Goal: Obtain resource: Obtain resource

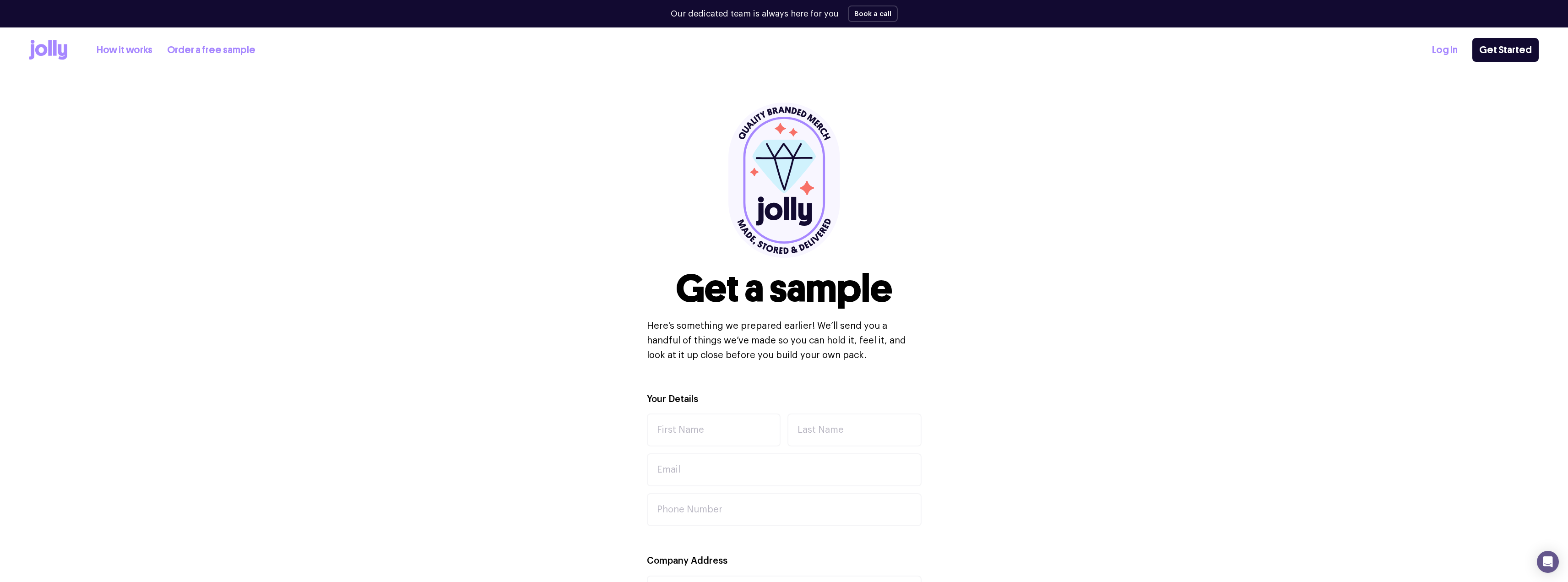
click at [128, 46] on link "How it works" at bounding box center [125, 50] width 56 height 15
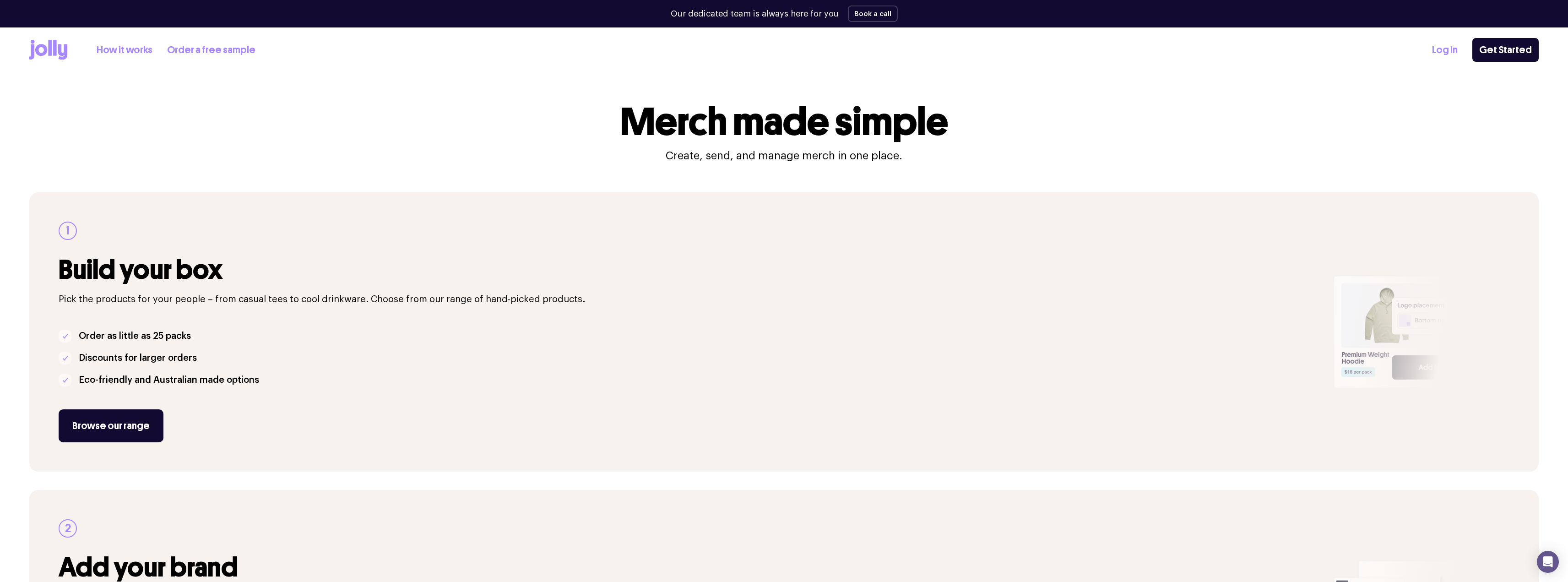
click at [201, 51] on link "Order a free sample" at bounding box center [211, 50] width 88 height 15
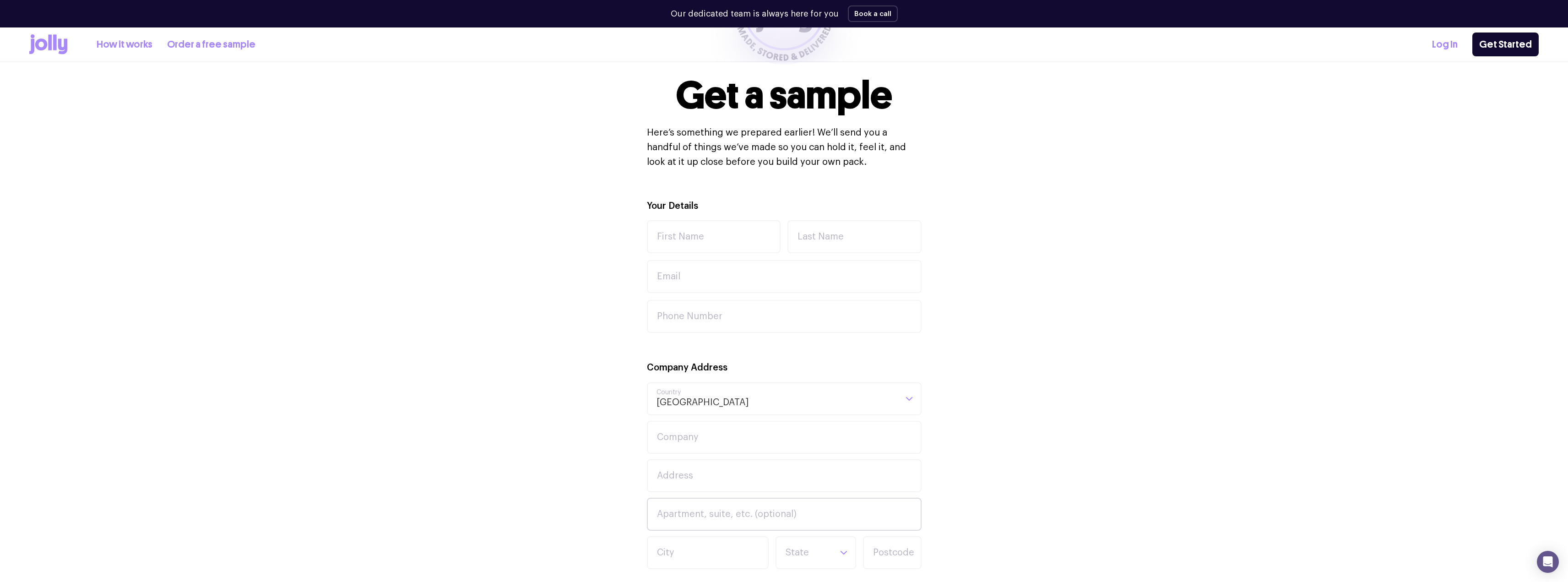
scroll to position [183, 0]
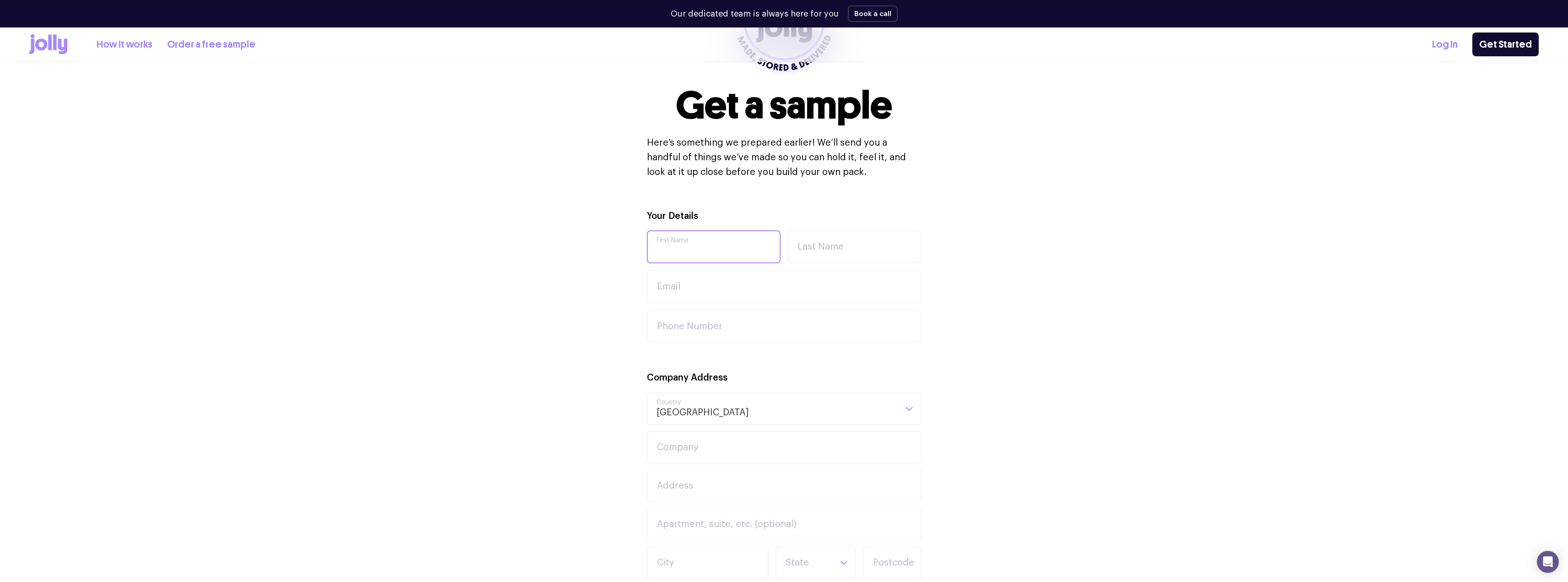
click at [719, 249] on input "First Name" at bounding box center [714, 247] width 134 height 33
type input "Aiche"
type input "Merhi"
type input "aich_01@hotmail.com"
type input "0422219480"
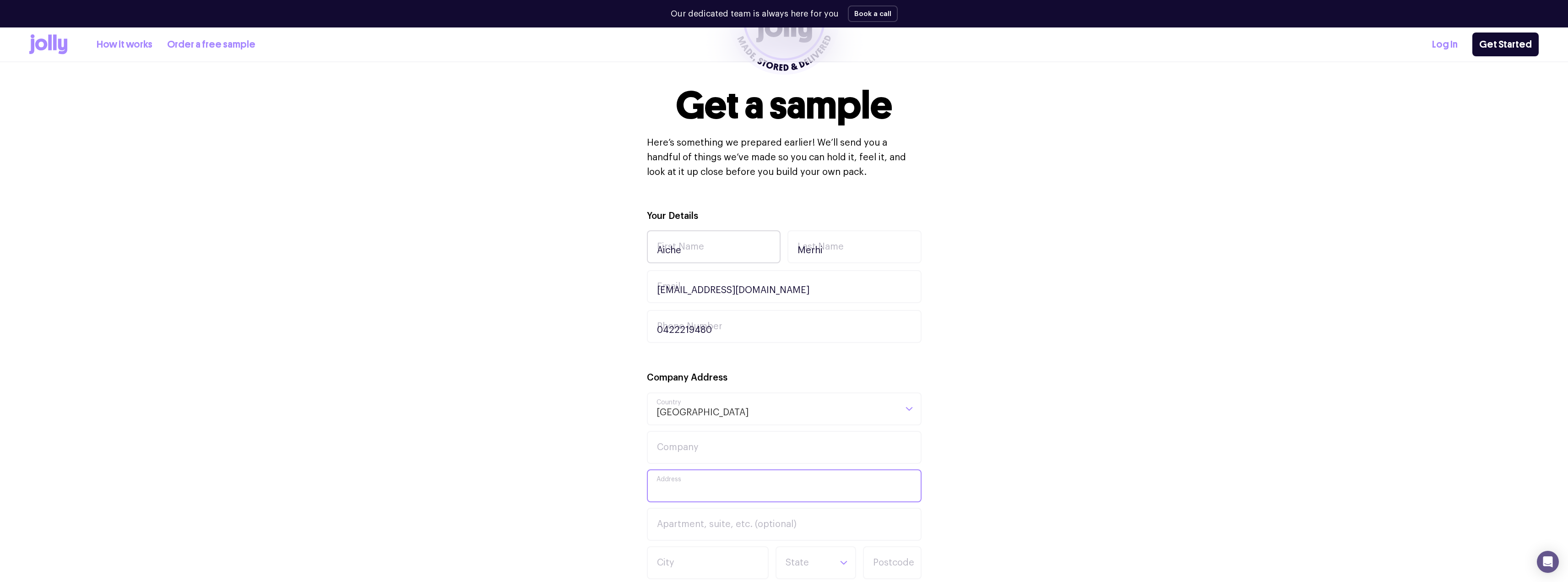
type input "53 Barkly Street"
type input "Fitzroy North"
type input "3068"
click at [730, 284] on input "aich_01@hotmail.com" at bounding box center [784, 287] width 275 height 33
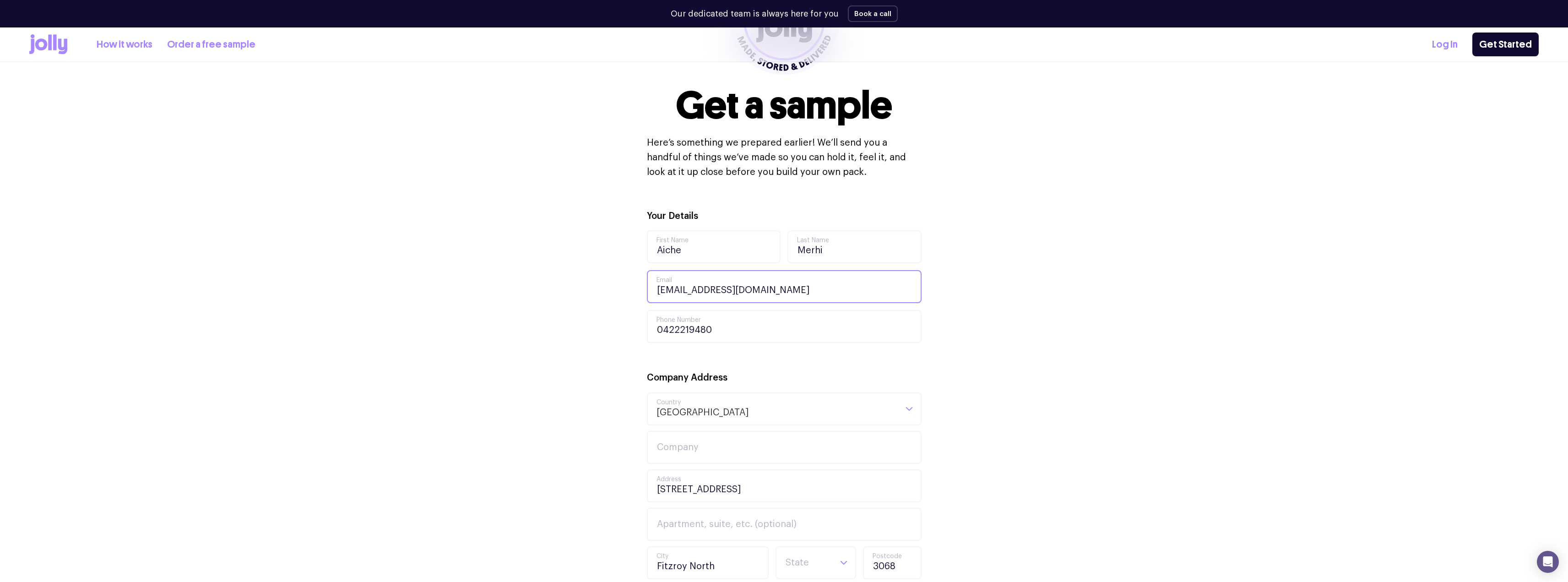
click at [730, 284] on input "aich_01@hotmail.com" at bounding box center [784, 287] width 275 height 33
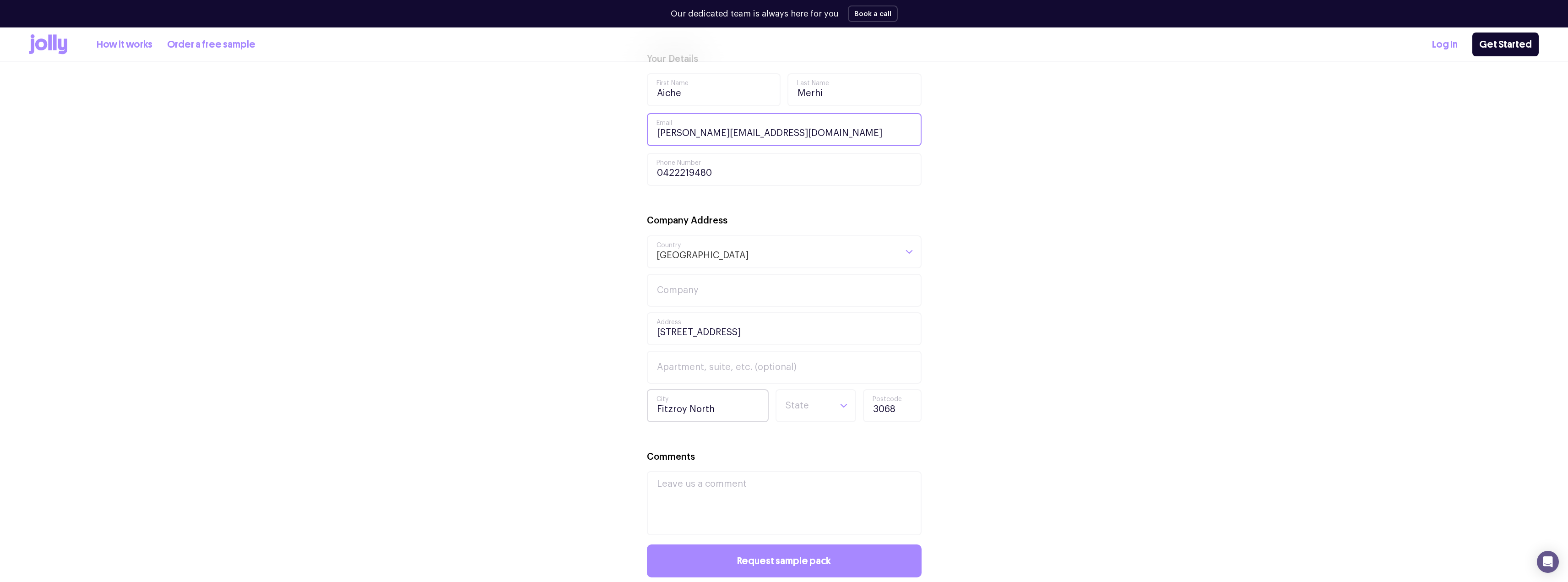
scroll to position [412, 0]
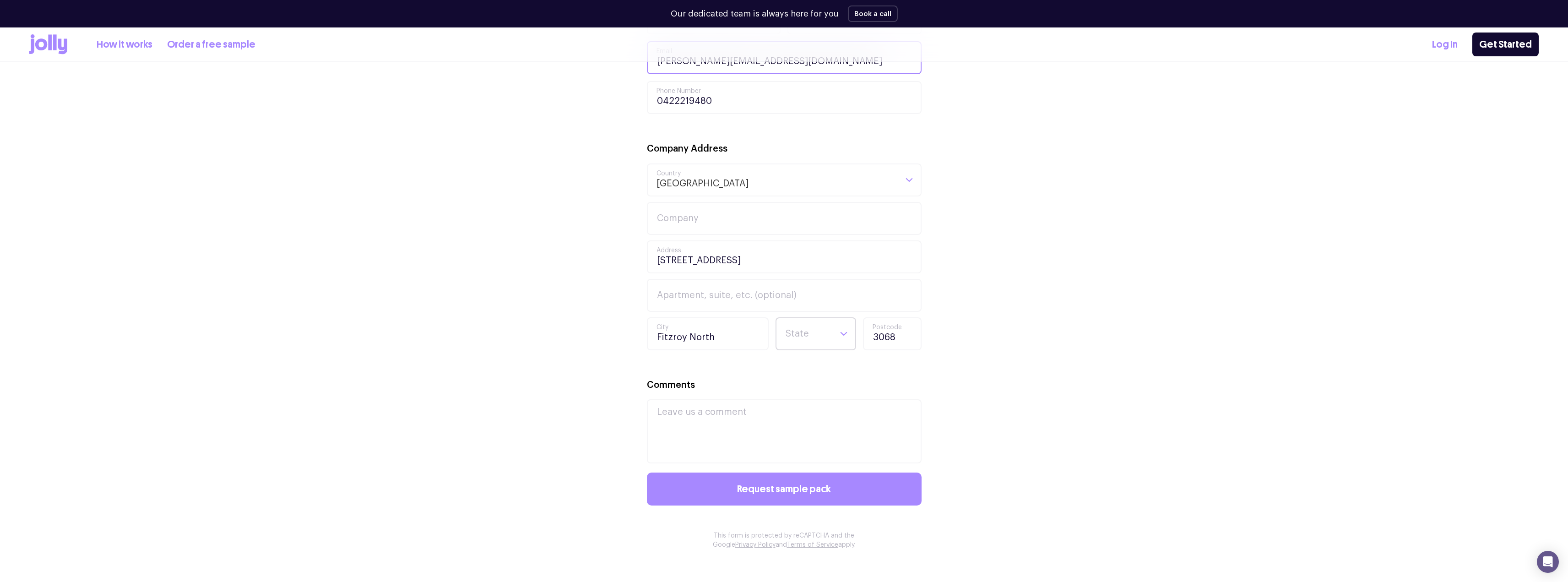
type input "[PERSON_NAME][EMAIL_ADDRESS][DOMAIN_NAME]"
click at [817, 334] on input "Search for option" at bounding box center [808, 334] width 47 height 31
click at [802, 406] on li "VIC" at bounding box center [816, 412] width 76 height 22
click at [768, 417] on textarea "Comments" at bounding box center [784, 431] width 275 height 64
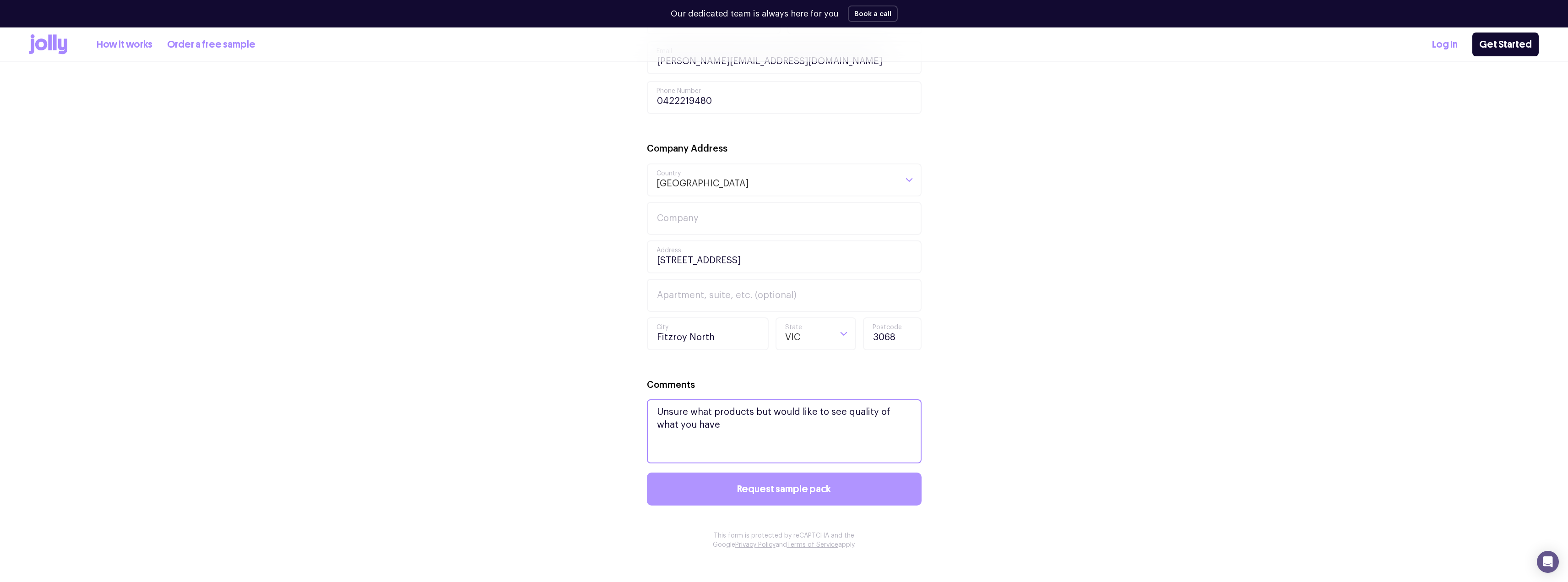
type textarea "Unsure what products but would like to see quality of what you have"
click at [780, 498] on button "Request sample pack" at bounding box center [784, 489] width 275 height 33
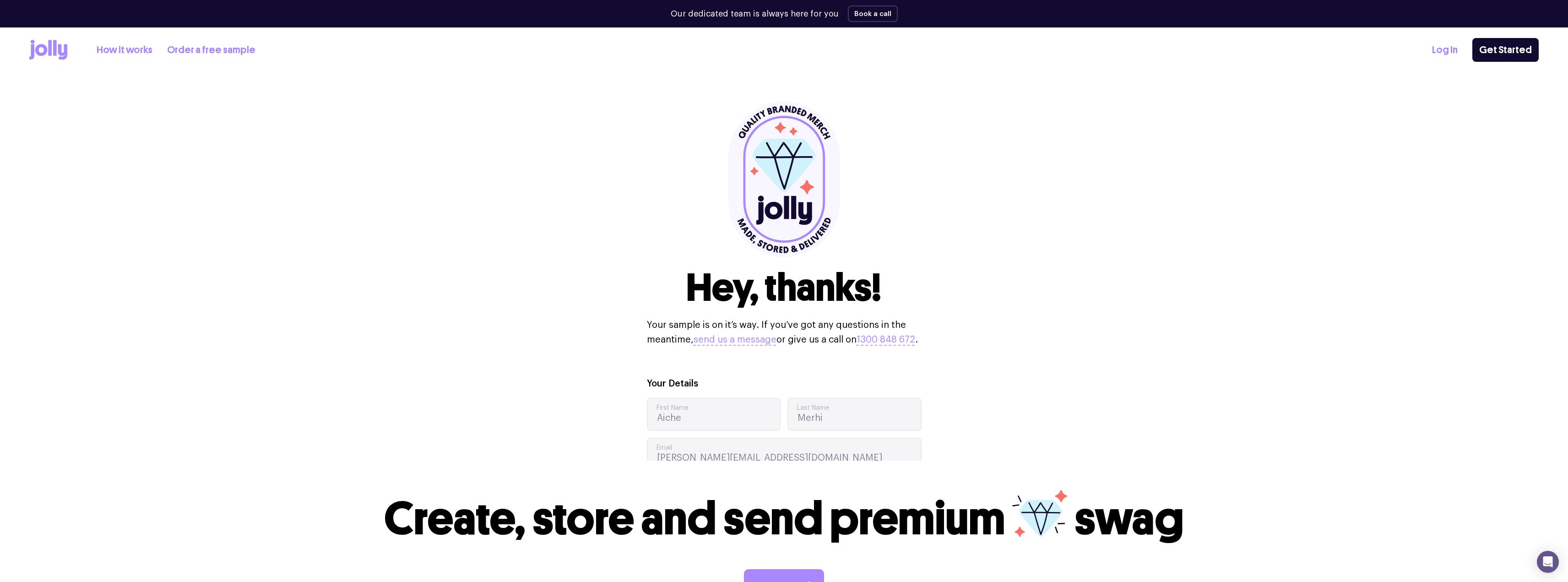
scroll to position [0, 0]
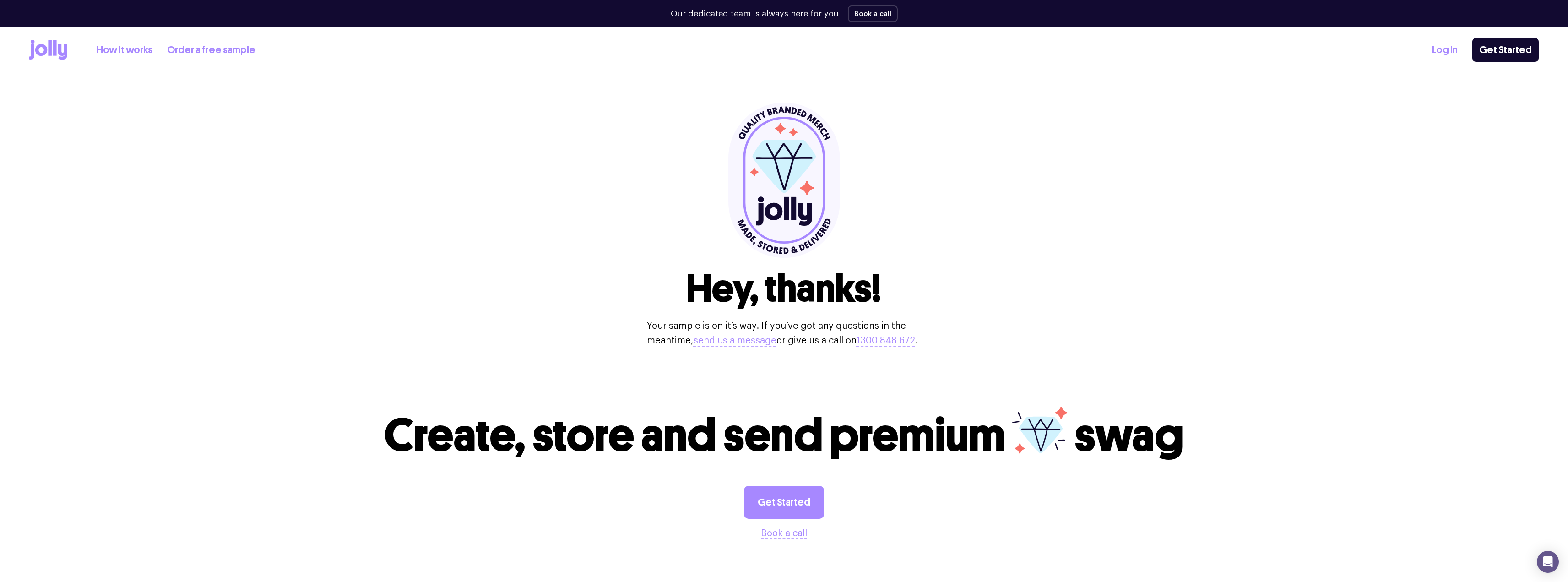
click at [802, 538] on div "Get Started Book a call" at bounding box center [784, 513] width 1510 height 55
click at [807, 519] on link "Get Started" at bounding box center [784, 502] width 80 height 33
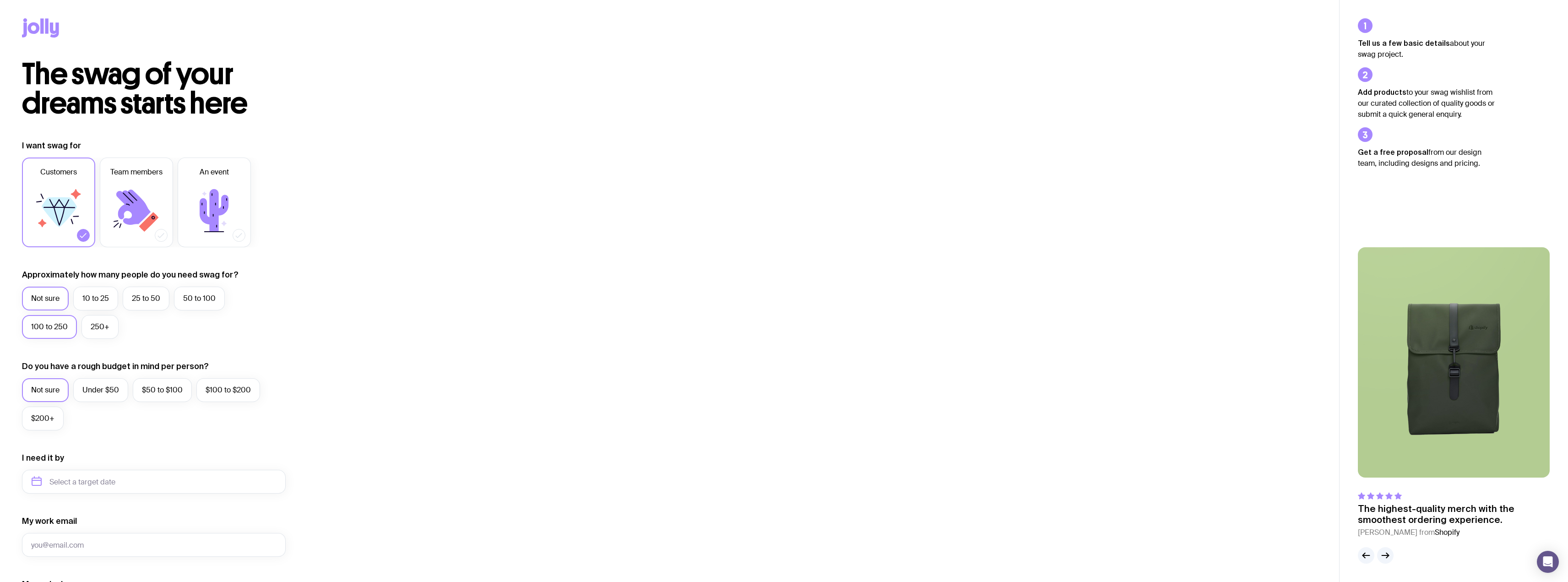
click at [64, 327] on label "100 to 250" at bounding box center [49, 326] width 55 height 24
click at [0, 0] on input "100 to 250" at bounding box center [0, 0] width 0 height 0
click at [91, 391] on label "Under $50" at bounding box center [100, 390] width 55 height 24
click at [0, 0] on input "Under $50" at bounding box center [0, 0] width 0 height 0
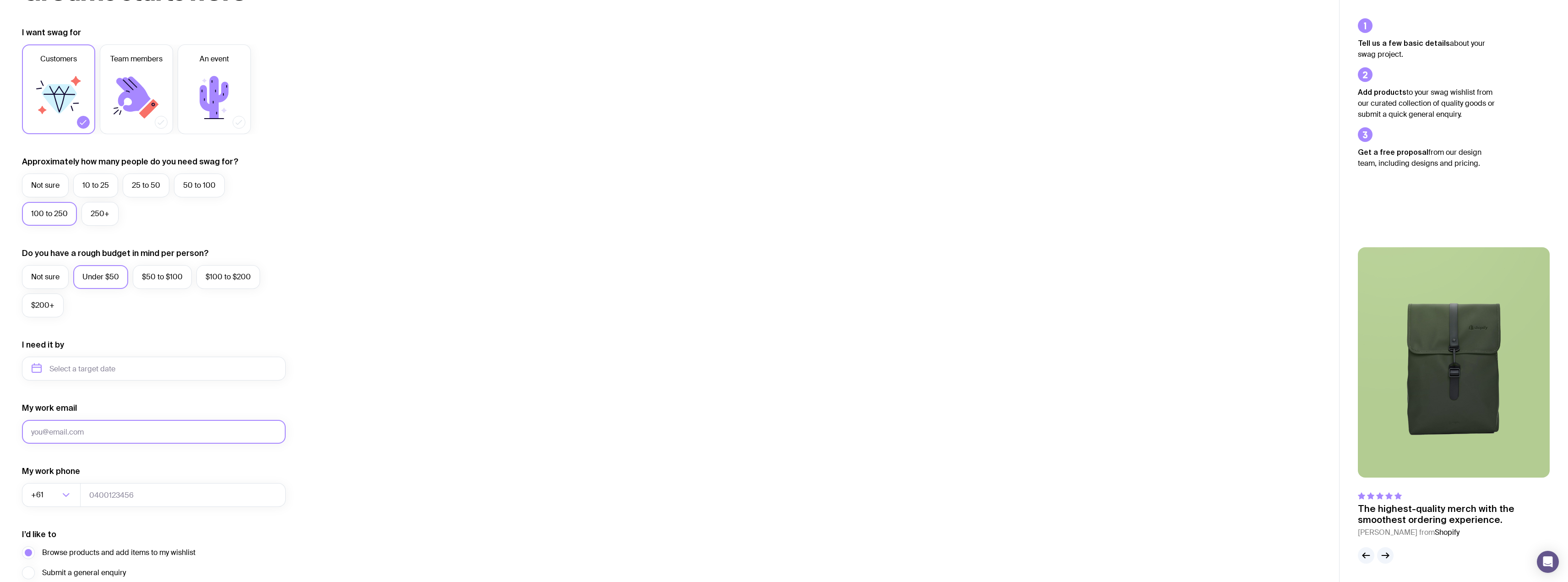
scroll to position [138, 0]
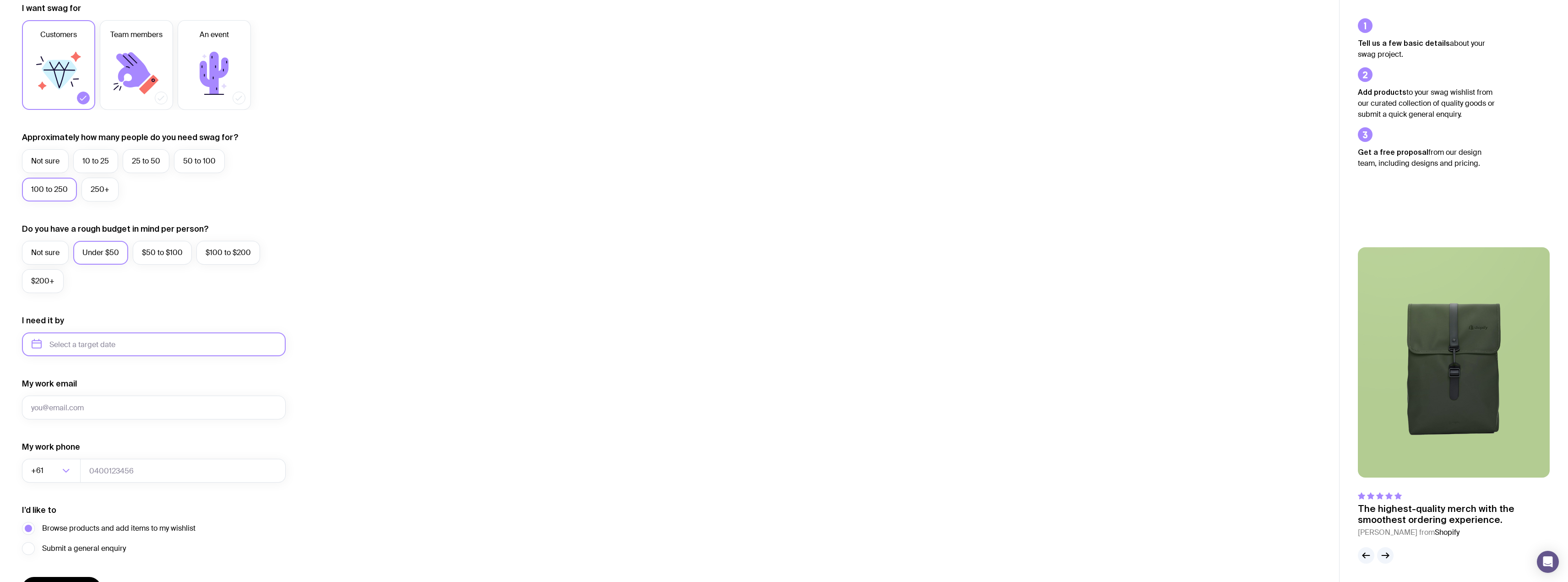
click at [107, 344] on input "text" at bounding box center [153, 344] width 264 height 24
click at [48, 458] on button "Oct" at bounding box center [43, 457] width 33 height 18
type input "[DATE]"
click at [104, 406] on input "My work email" at bounding box center [153, 407] width 264 height 24
click at [173, 407] on input "My work email" at bounding box center [153, 407] width 264 height 24
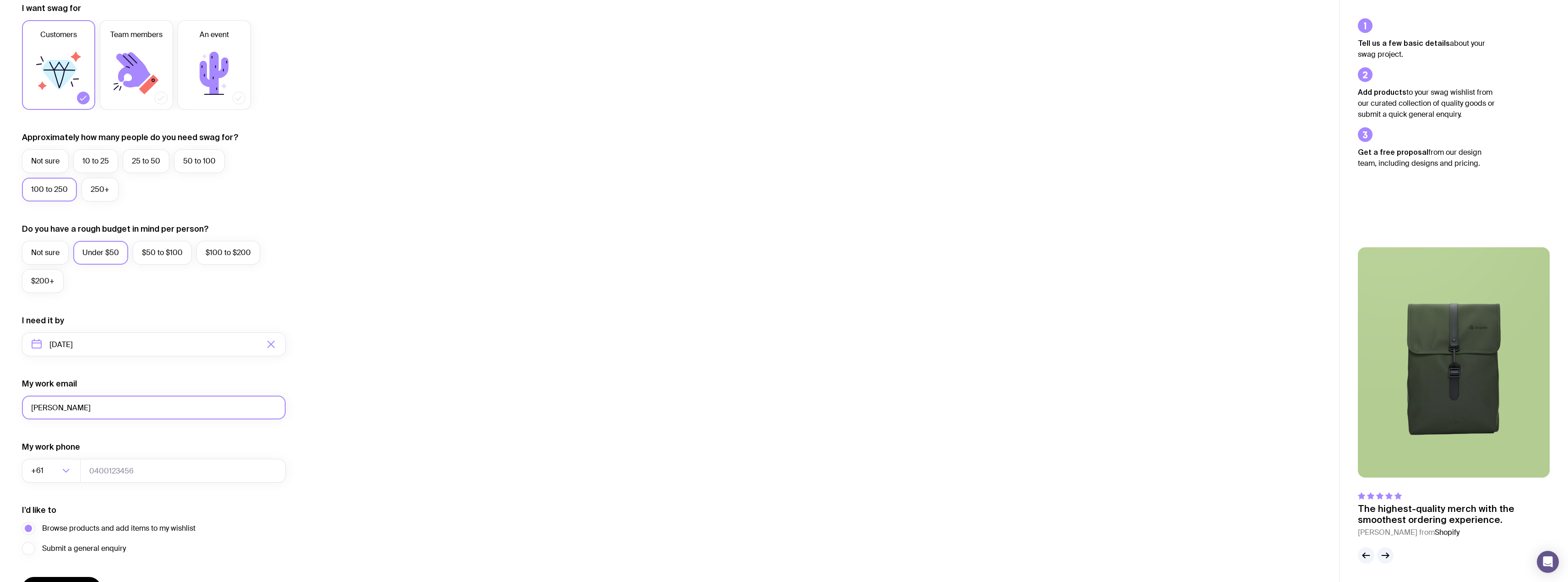
type input "[PERSON_NAME][EMAIL_ADDRESS][DOMAIN_NAME]"
click at [114, 465] on input "tel" at bounding box center [183, 471] width 206 height 24
type input "0422219480"
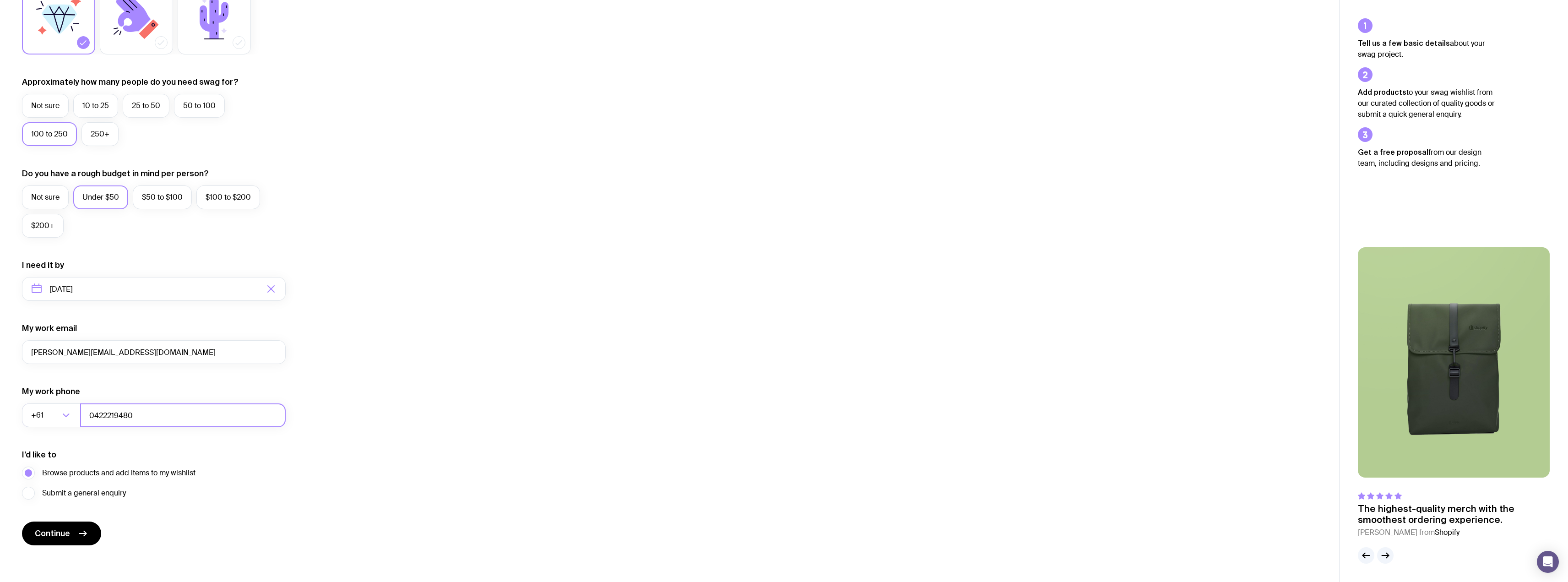
scroll to position [197, 0]
click at [66, 525] on span "Continue" at bounding box center [52, 530] width 35 height 11
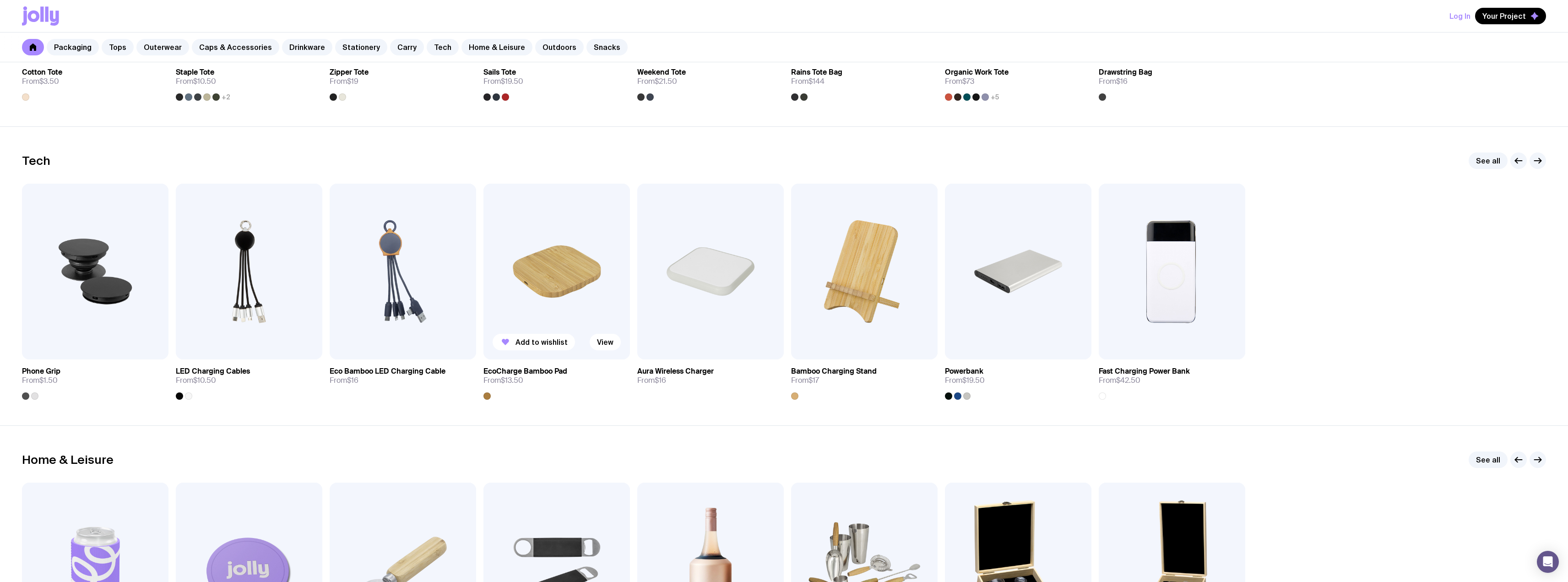
scroll to position [2152, 0]
click at [866, 322] on img at bounding box center [864, 273] width 147 height 176
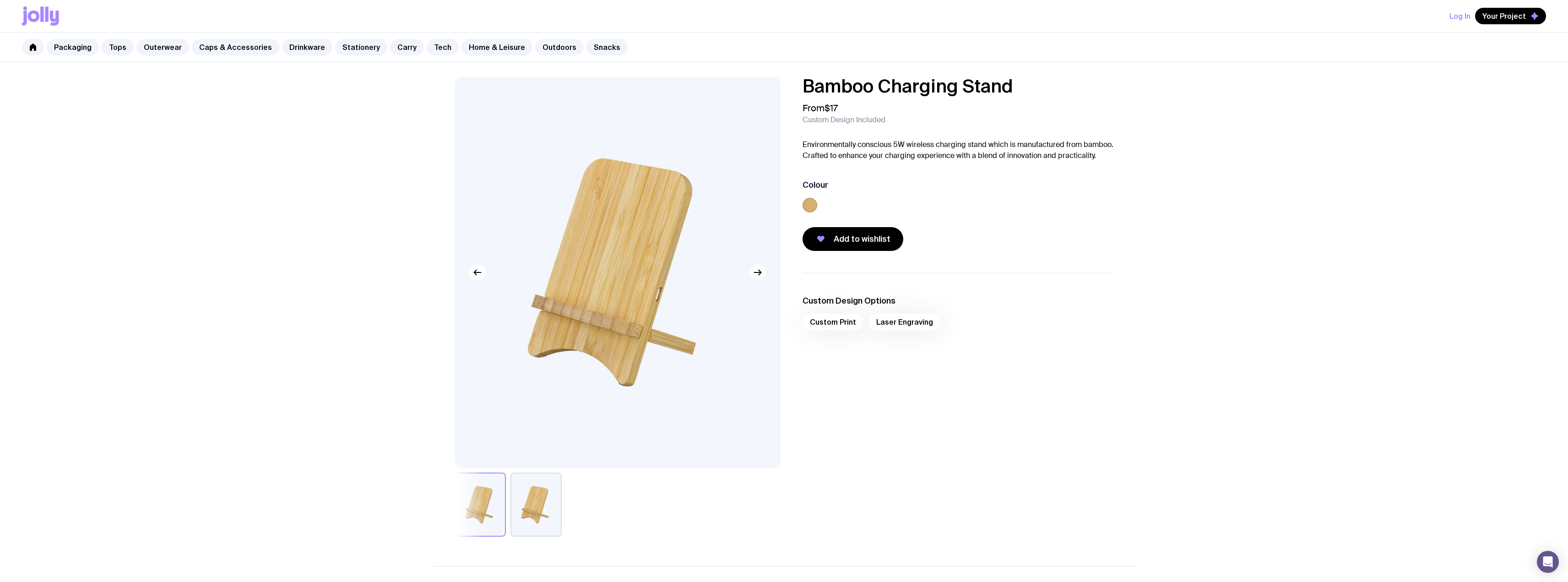
click at [758, 273] on icon "button" at bounding box center [757, 273] width 7 height 0
click at [482, 273] on icon "button" at bounding box center [477, 272] width 11 height 11
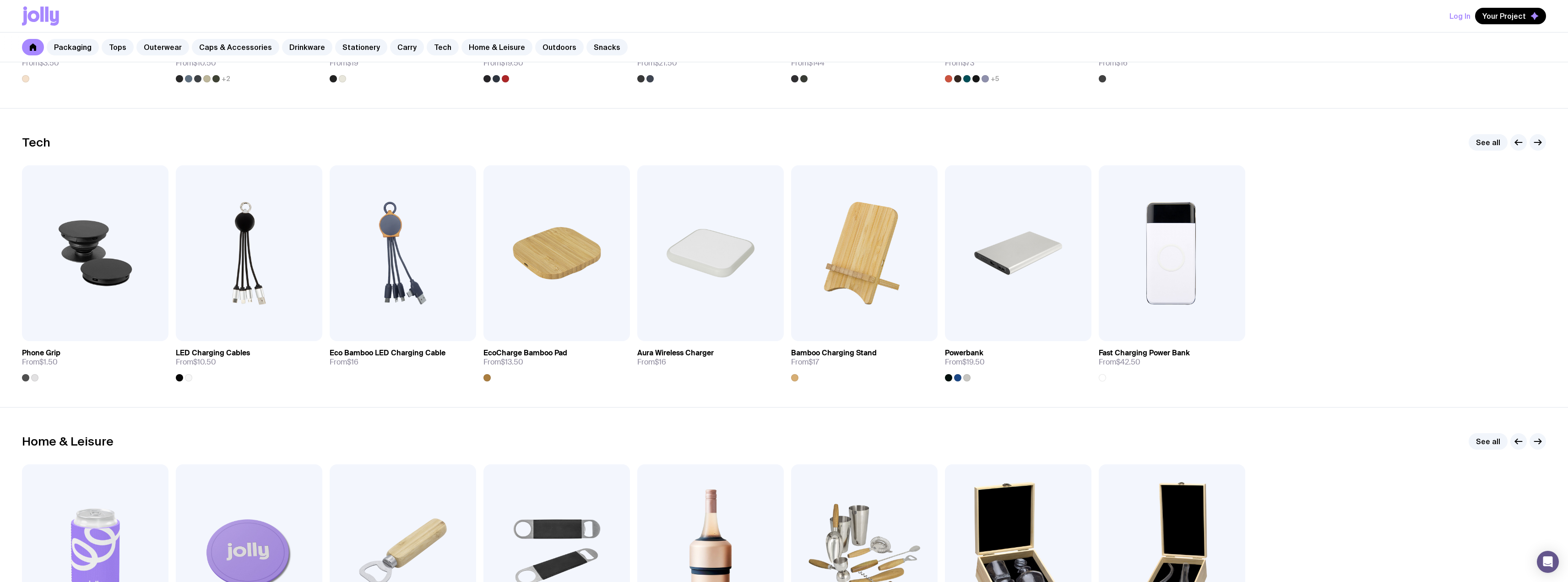
scroll to position [2170, 0]
click at [1488, 143] on link "See all" at bounding box center [1488, 144] width 39 height 16
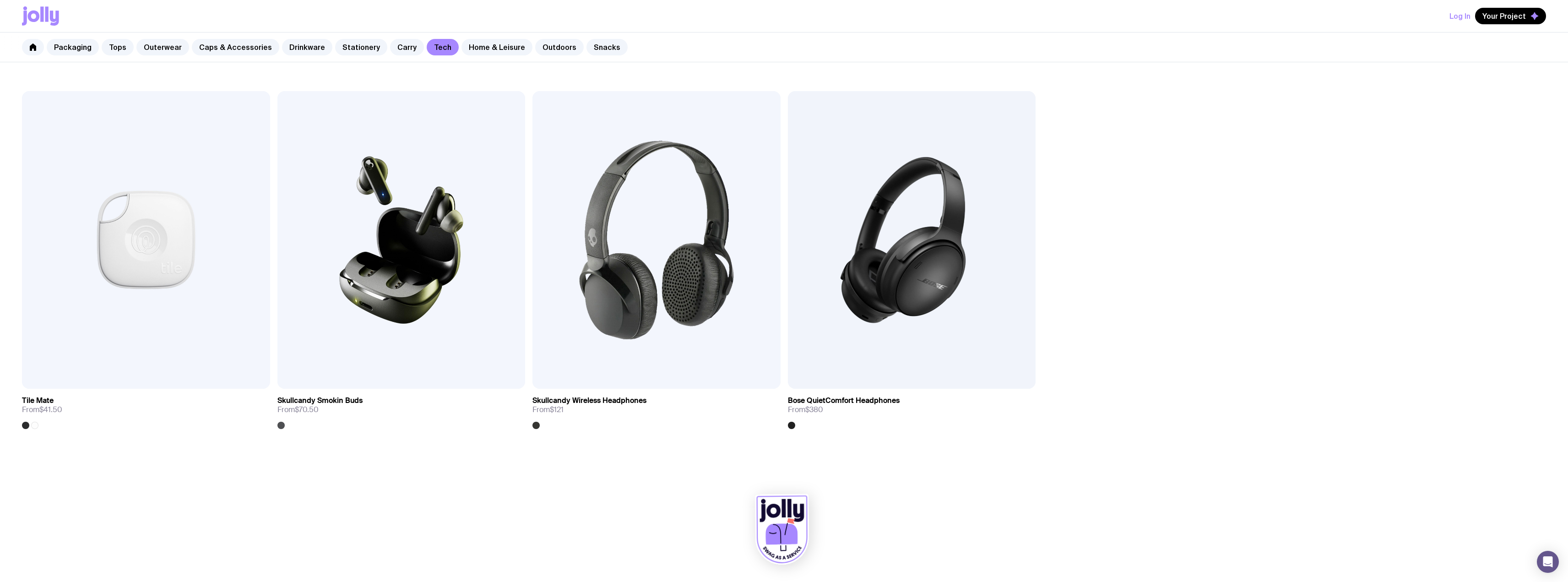
scroll to position [1619, 0]
